Goal: Task Accomplishment & Management: Use online tool/utility

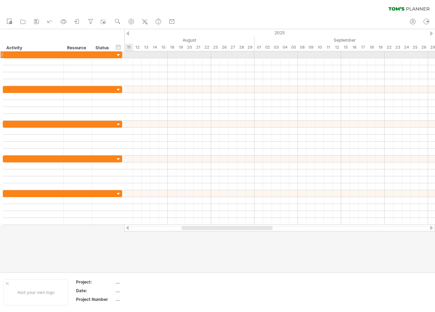
click at [128, 55] on div at bounding box center [279, 54] width 311 height 7
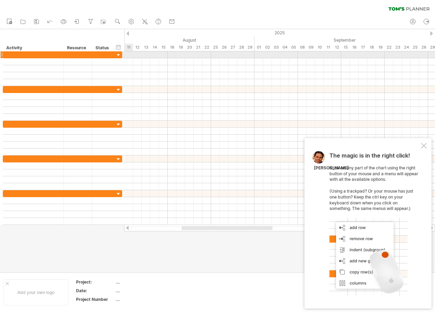
click at [128, 55] on div at bounding box center [279, 54] width 311 height 7
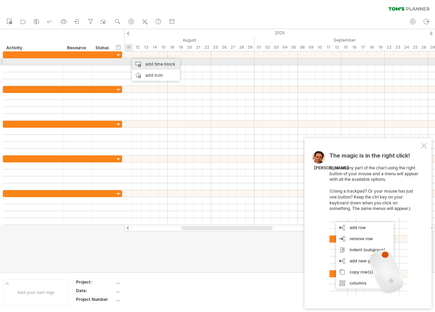
click at [142, 64] on div "add time block" at bounding box center [156, 64] width 48 height 11
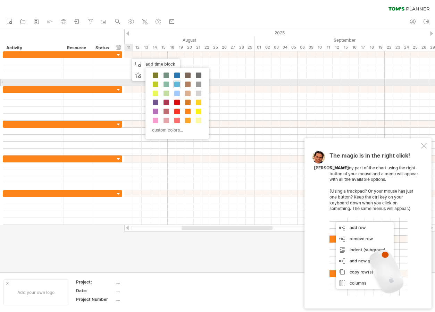
click at [174, 82] on span at bounding box center [177, 85] width 6 height 6
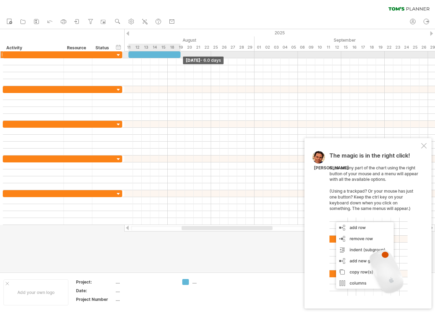
drag, startPoint x: 137, startPoint y: 55, endPoint x: 178, endPoint y: 53, distance: 41.3
click at [178, 53] on div at bounding box center [154, 54] width 52 height 7
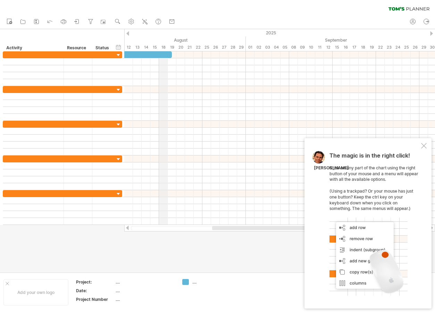
drag, startPoint x: 171, startPoint y: 46, endPoint x: 161, endPoint y: 45, distance: 10.5
click at [161, 45] on div "18" at bounding box center [163, 47] width 9 height 7
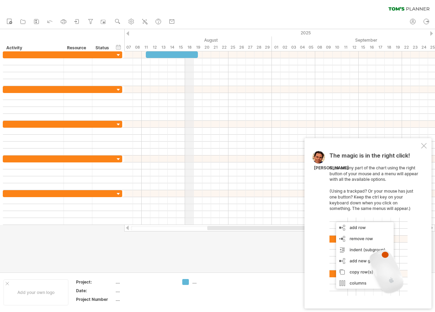
drag, startPoint x: 161, startPoint y: 45, endPoint x: 186, endPoint y: 44, distance: 25.7
click at [186, 44] on div "18" at bounding box center [189, 47] width 9 height 7
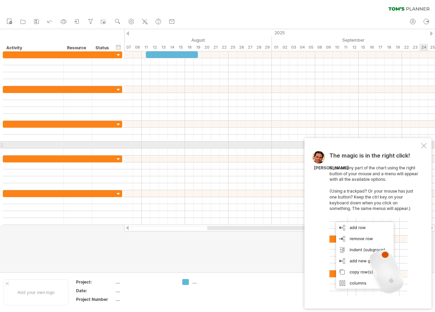
click at [424, 146] on div at bounding box center [424, 146] width 6 height 6
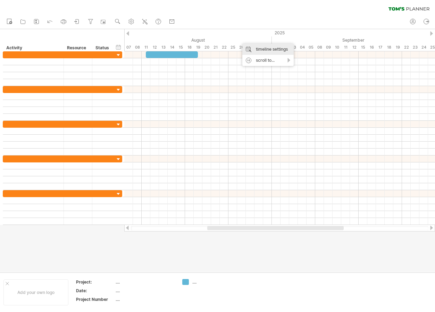
click at [247, 47] on div "timeline settings" at bounding box center [267, 49] width 51 height 11
select select "*"
select select "**"
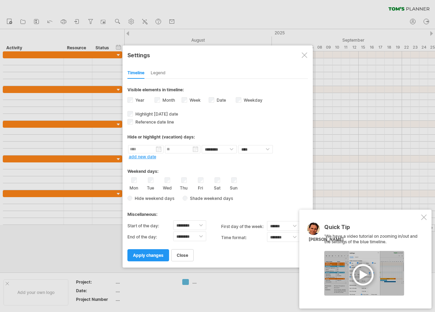
click at [422, 216] on div at bounding box center [424, 217] width 6 height 6
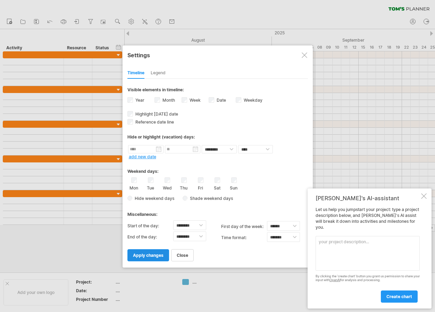
click at [156, 253] on span "apply changes" at bounding box center [148, 255] width 31 height 5
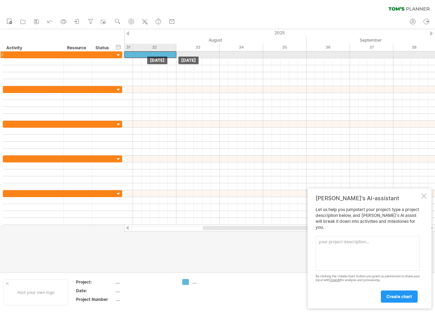
drag, startPoint x: 199, startPoint y: 53, endPoint x: 144, endPoint y: 54, distance: 55.2
click at [144, 54] on div at bounding box center [150, 54] width 52 height 7
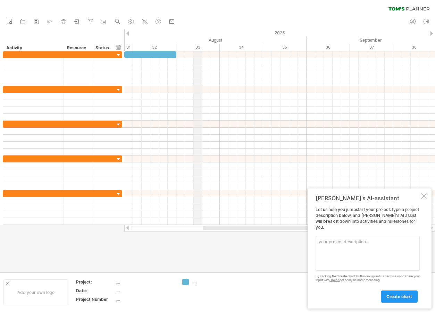
click at [201, 35] on div "2025" at bounding box center [384, 32] width 1336 height 7
click at [209, 42] on div "timeline settings" at bounding box center [230, 44] width 51 height 11
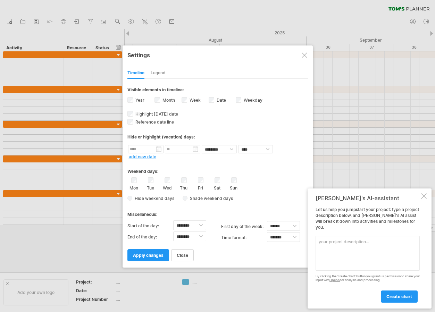
click at [217, 98] on label "Date visibility of date Currently there is not enough space horizontally to dis…" at bounding box center [220, 100] width 11 height 5
click at [189, 98] on label "Week visibility of weeknumbers Currently there is not enough space horizontally…" at bounding box center [194, 100] width 12 height 5
click at [152, 253] on span "apply changes" at bounding box center [148, 255] width 31 height 5
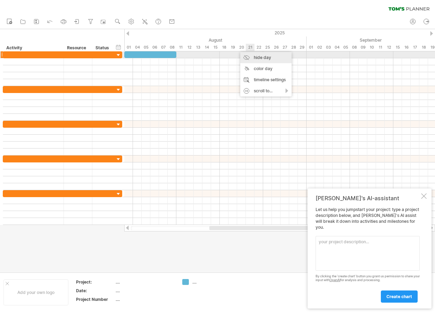
click at [249, 54] on div "hide day" at bounding box center [265, 57] width 51 height 11
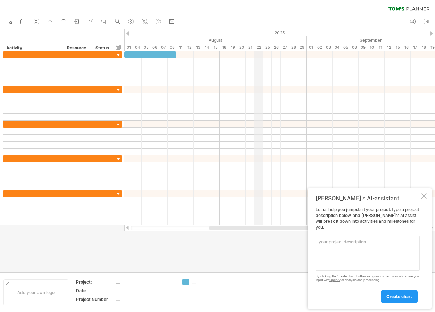
click at [263, 47] on div "22" at bounding box center [258, 47] width 9 height 7
click at [263, 47] on div "25" at bounding box center [267, 47] width 9 height 7
click at [268, 47] on div "25" at bounding box center [267, 47] width 9 height 7
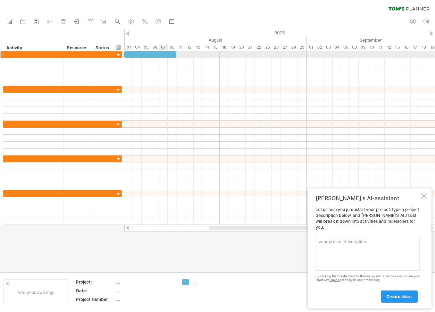
click at [163, 55] on div at bounding box center [150, 54] width 52 height 7
click at [170, 58] on div "[DATE] [DATE]" at bounding box center [279, 138] width 311 height 174
click at [166, 55] on div at bounding box center [150, 54] width 52 height 7
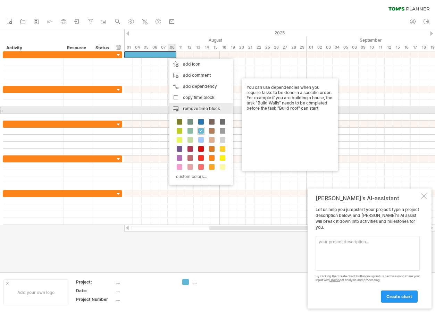
click at [193, 110] on span "remove time block" at bounding box center [201, 108] width 37 height 5
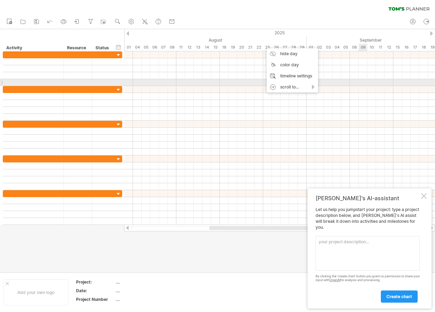
click at [363, 88] on div at bounding box center [279, 89] width 311 height 7
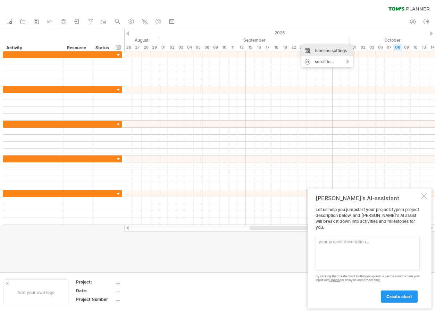
click at [306, 47] on div "timeline settings" at bounding box center [326, 50] width 51 height 11
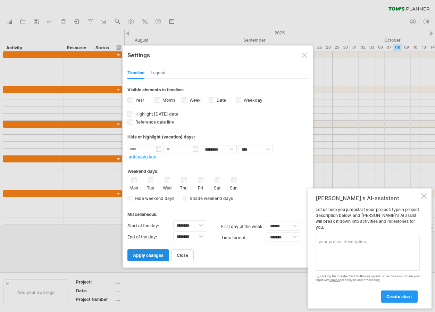
click at [138, 253] on span "apply changes" at bounding box center [148, 255] width 31 height 5
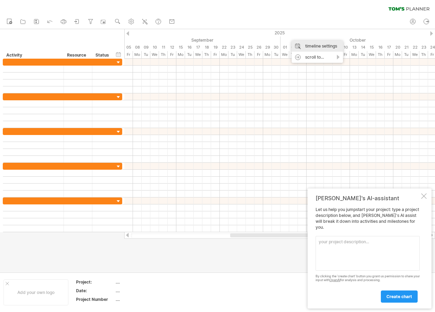
click at [296, 44] on div "timeline settings" at bounding box center [317, 46] width 51 height 11
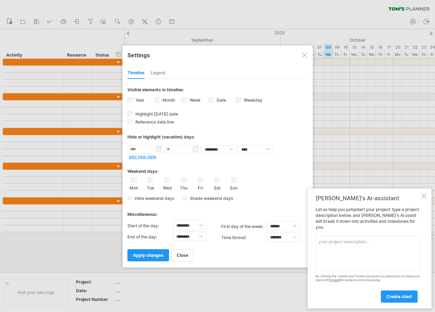
click at [230, 179] on div "Sun" at bounding box center [234, 183] width 9 height 13
click at [237, 178] on div "Sun" at bounding box center [234, 183] width 9 height 13
click at [187, 196] on span "Shade weekend days" at bounding box center [209, 198] width 45 height 5
click at [145, 253] on span "apply changes" at bounding box center [148, 255] width 31 height 5
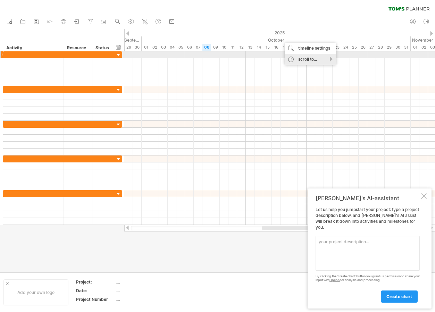
click at [294, 56] on div "scroll to..." at bounding box center [310, 59] width 51 height 11
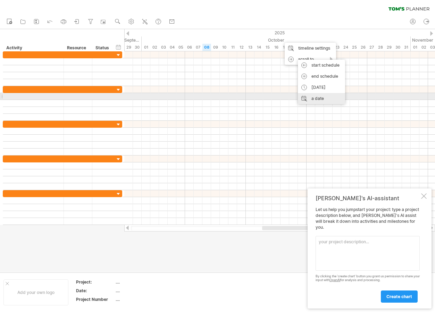
click at [314, 98] on div "a date" at bounding box center [321, 98] width 47 height 11
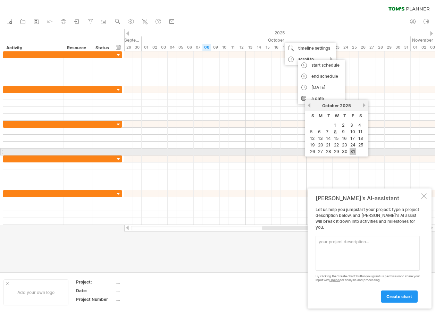
click at [354, 150] on link "31" at bounding box center [353, 151] width 6 height 7
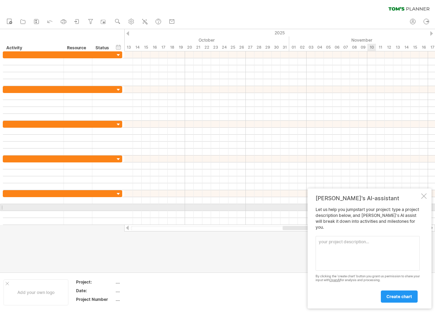
click at [422, 199] on div at bounding box center [424, 196] width 6 height 6
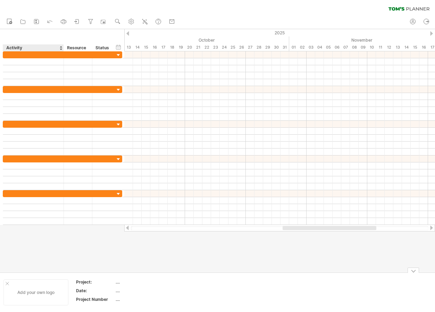
click at [8, 282] on div at bounding box center [7, 283] width 3 height 3
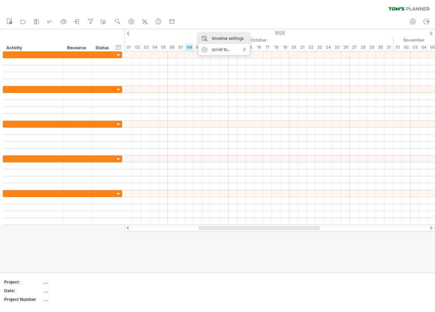
click at [209, 37] on div "timeline settings" at bounding box center [223, 38] width 51 height 11
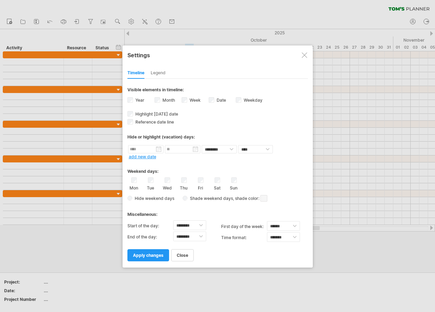
click at [212, 177] on div "Mon Tue Wed Thu Fri Sat Sun" at bounding box center [217, 183] width 180 height 13
click at [227, 177] on div "Mon Tue Wed Thu Fri Sat Sun" at bounding box center [217, 183] width 180 height 13
click at [134, 196] on span "Hide weekend days" at bounding box center [153, 198] width 42 height 5
click at [151, 256] on span "apply changes" at bounding box center [148, 255] width 31 height 5
